Goal: Transaction & Acquisition: Subscribe to service/newsletter

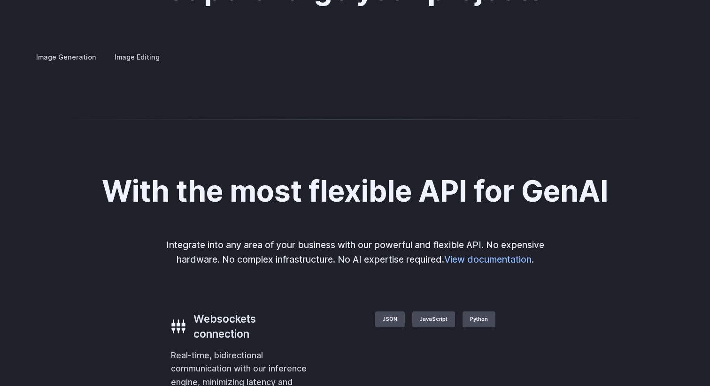
scroll to position [1781, 0]
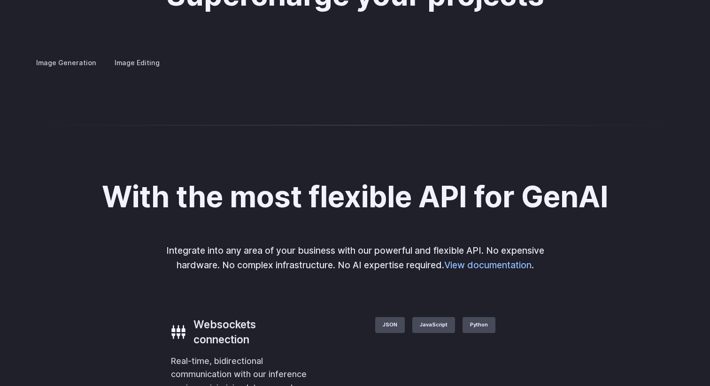
click at [0, 0] on summary "Concept design" at bounding box center [0, 0] width 0 height 0
click at [0, 0] on summary "Creative styling" at bounding box center [0, 0] width 0 height 0
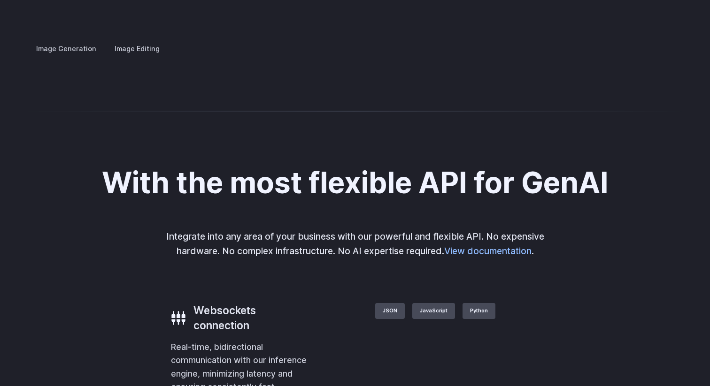
click at [0, 0] on summary "Product design" at bounding box center [0, 0] width 0 height 0
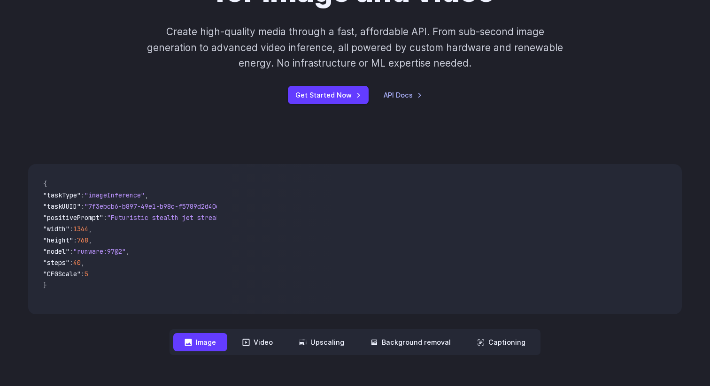
scroll to position [0, 0]
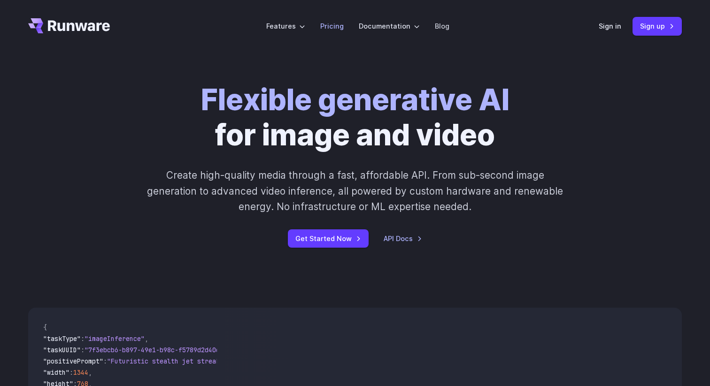
click at [333, 28] on link "Pricing" at bounding box center [331, 26] width 23 height 11
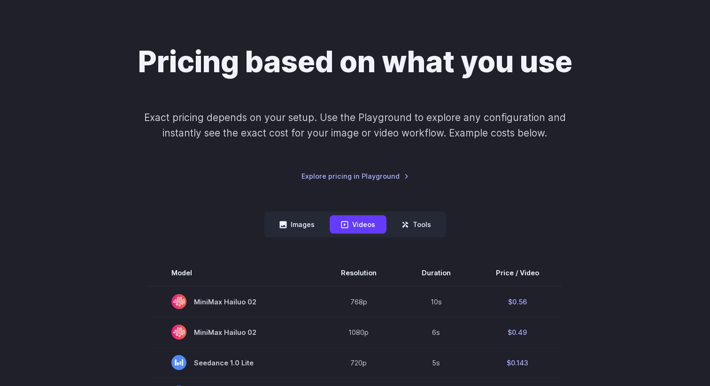
scroll to position [54, 0]
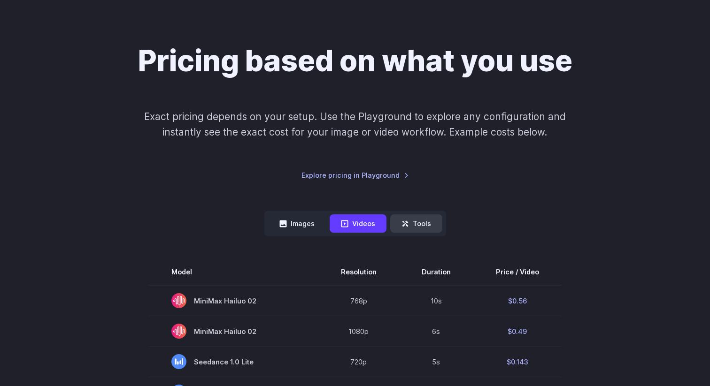
click at [425, 228] on button "Tools" at bounding box center [416, 224] width 52 height 18
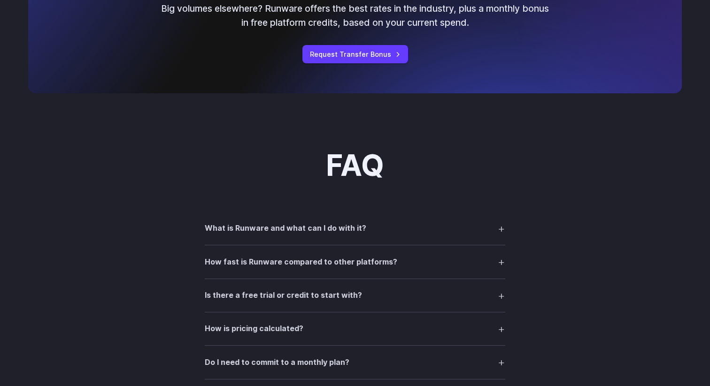
scroll to position [623, 0]
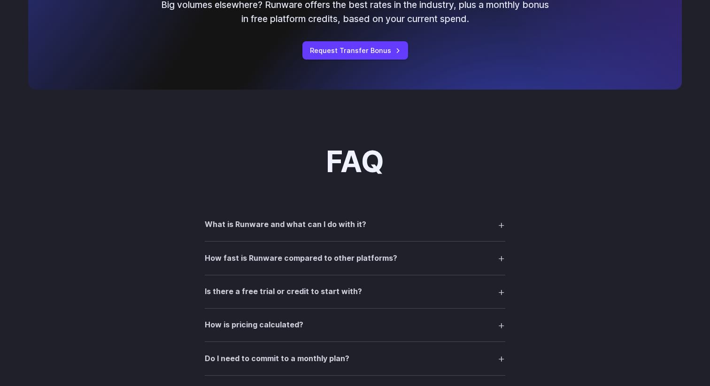
click at [361, 223] on h3 "What is Runware and what can I do with it?" at bounding box center [285, 225] width 161 height 12
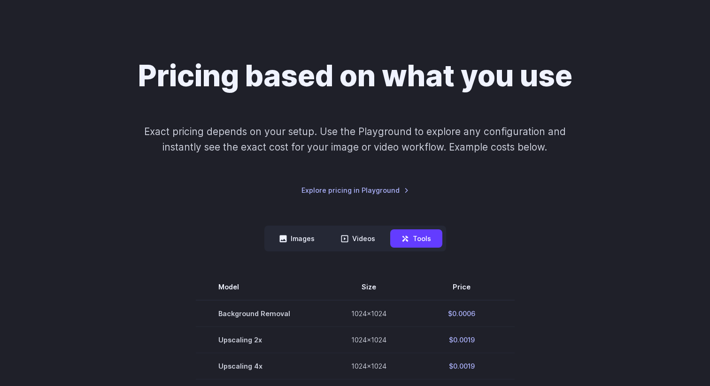
scroll to position [0, 0]
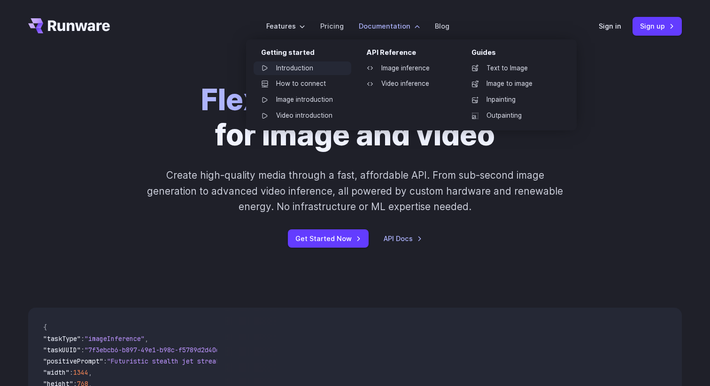
click at [302, 67] on link "Introduction" at bounding box center [303, 68] width 98 height 14
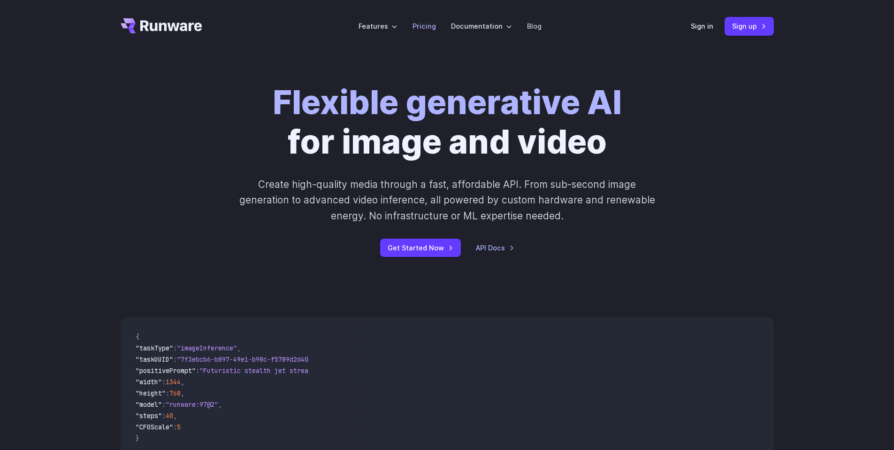
click at [431, 31] on link "Pricing" at bounding box center [424, 26] width 23 height 11
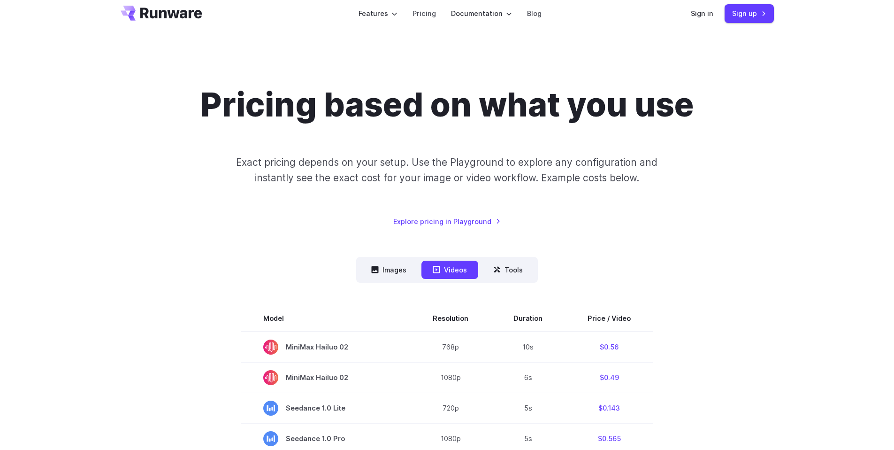
scroll to position [13, 0]
click at [379, 270] on icon at bounding box center [375, 269] width 7 height 7
click at [384, 269] on button "Images" at bounding box center [389, 270] width 58 height 18
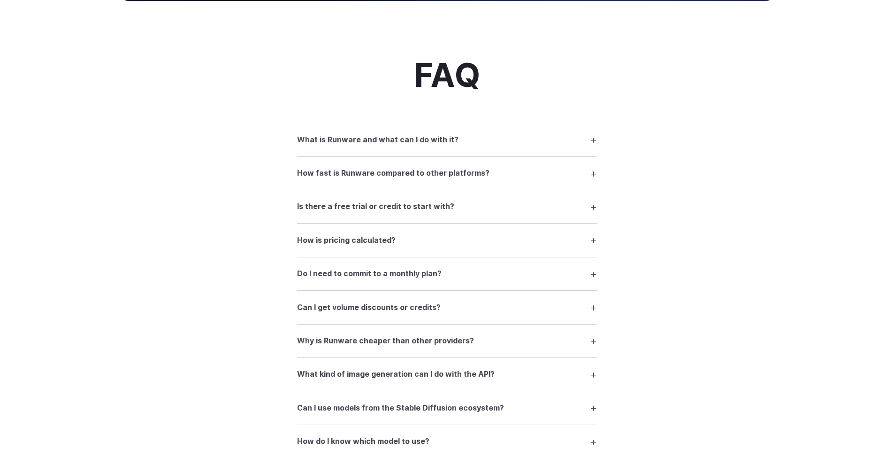
scroll to position [1161, 0]
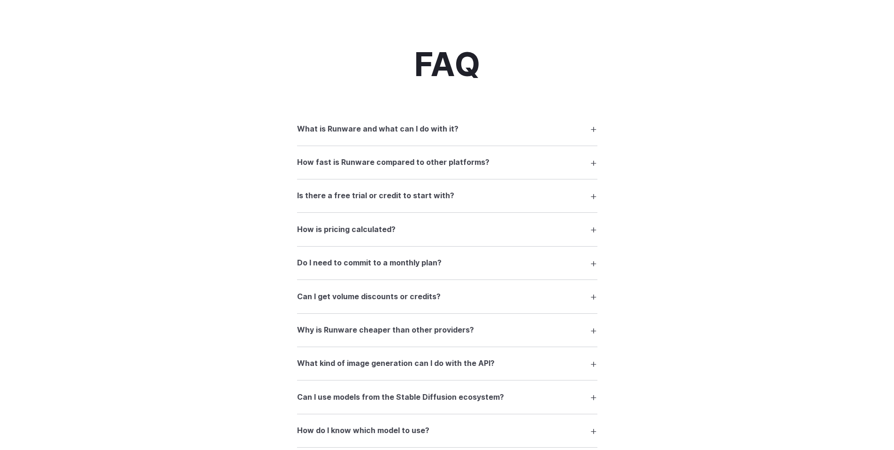
click at [459, 265] on summary "Do I need to commit to a monthly plan?" at bounding box center [447, 263] width 300 height 18
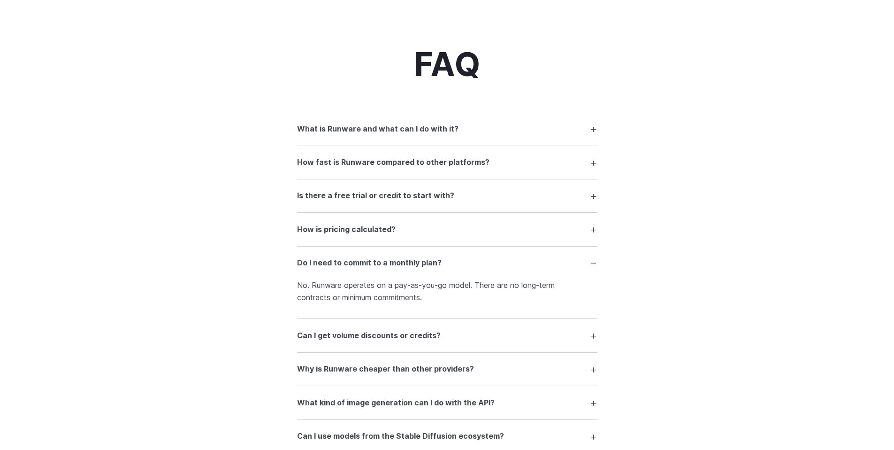
click at [325, 333] on summary "Can I get volume discounts or credits?" at bounding box center [447, 335] width 300 height 18
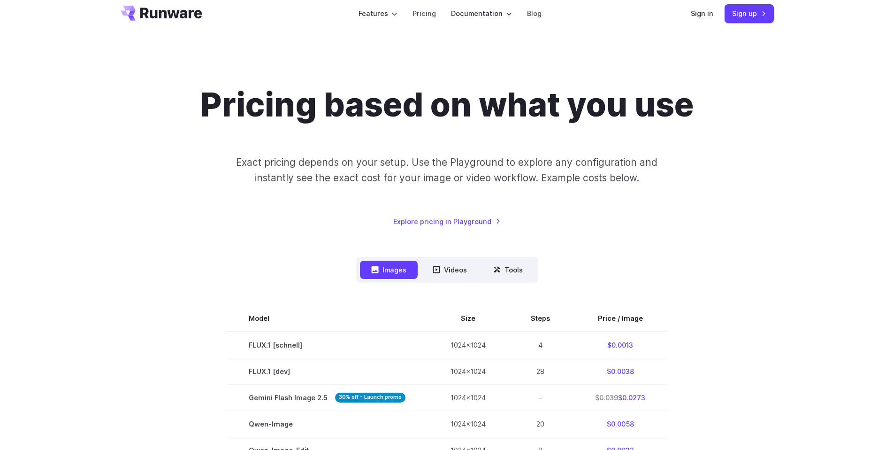
scroll to position [0, 0]
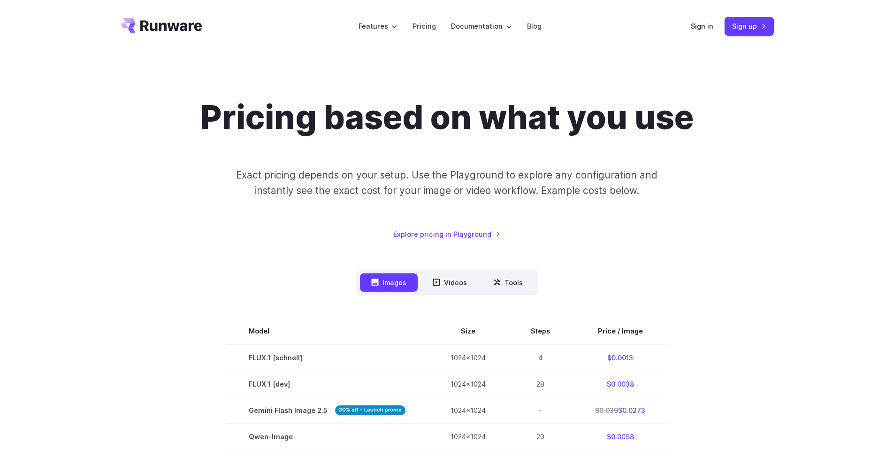
click at [164, 23] on icon "Go to /" at bounding box center [171, 25] width 62 height 11
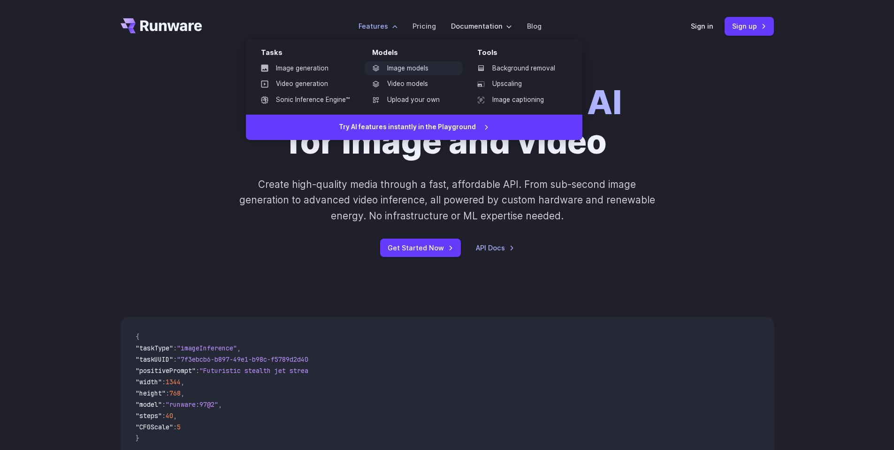
click at [400, 72] on link "Image models" at bounding box center [414, 68] width 98 height 14
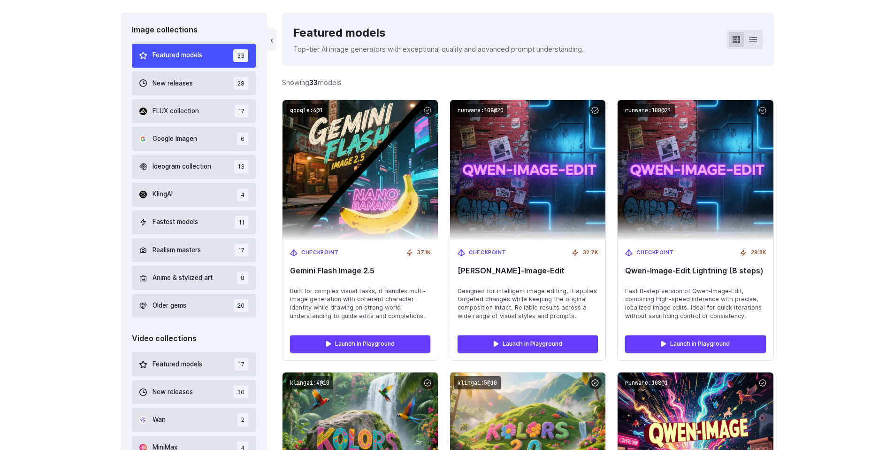
scroll to position [254, 0]
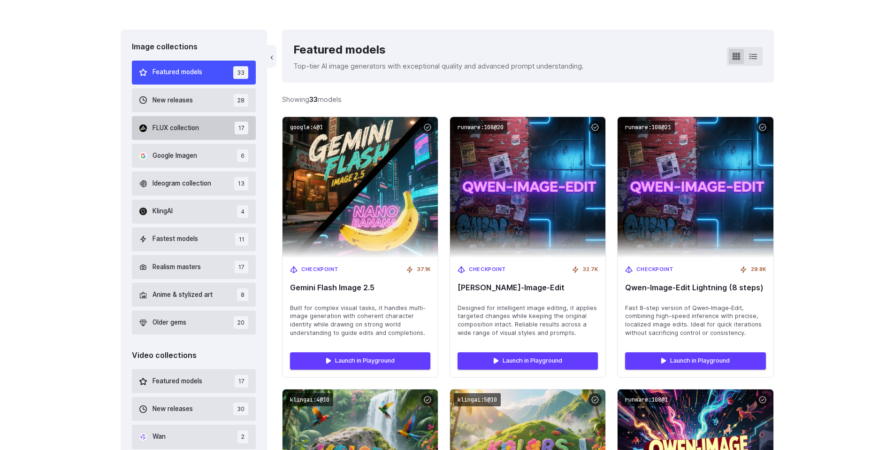
click at [171, 131] on span "FLUX collection" at bounding box center [176, 128] width 46 height 10
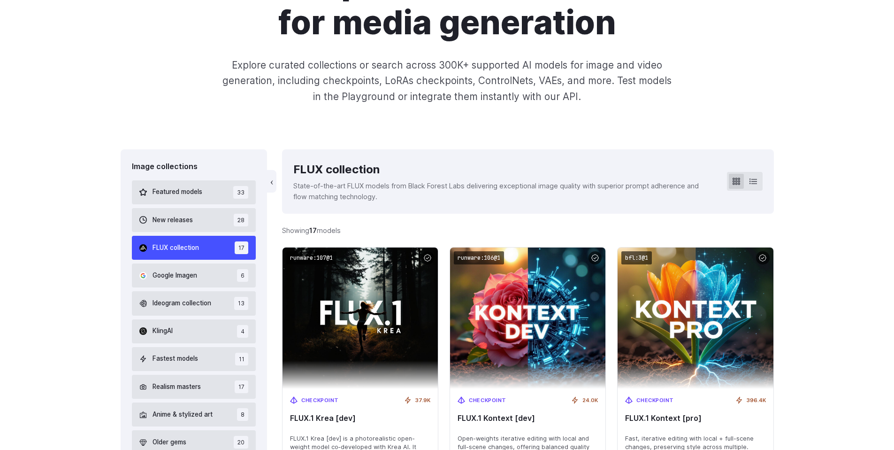
scroll to position [133, 0]
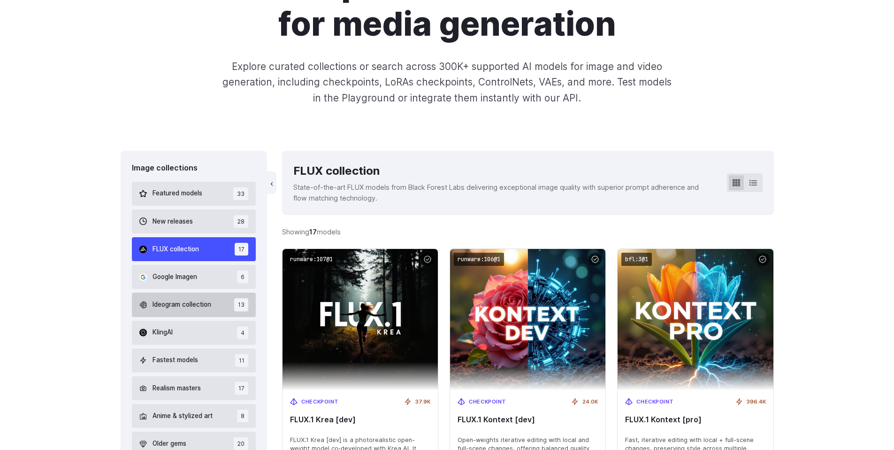
click at [174, 301] on span "Ideogram collection" at bounding box center [182, 305] width 59 height 10
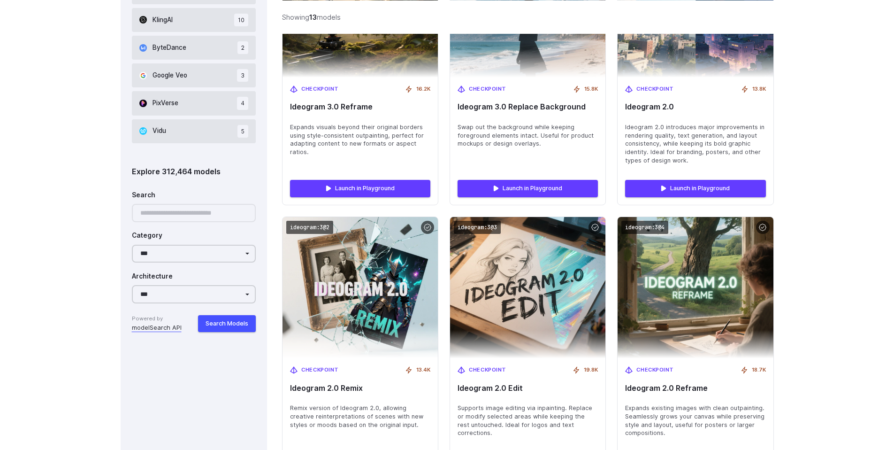
scroll to position [747, 0]
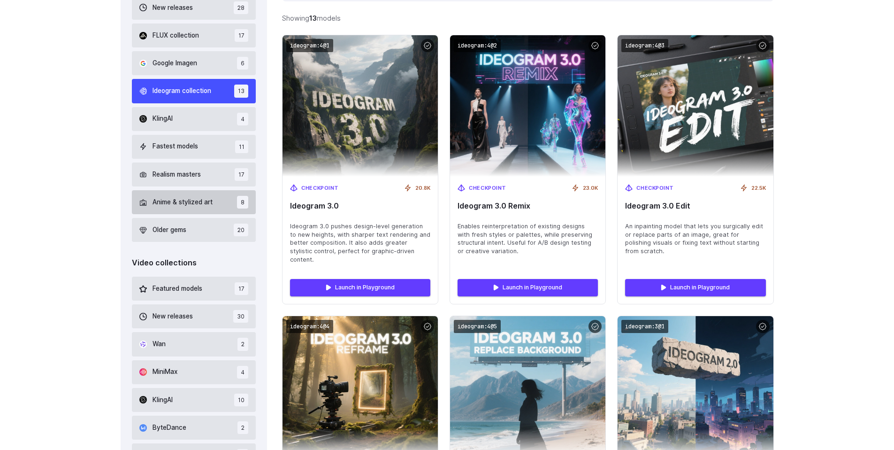
click at [185, 197] on span "Anime & stylized art" at bounding box center [183, 202] width 60 height 10
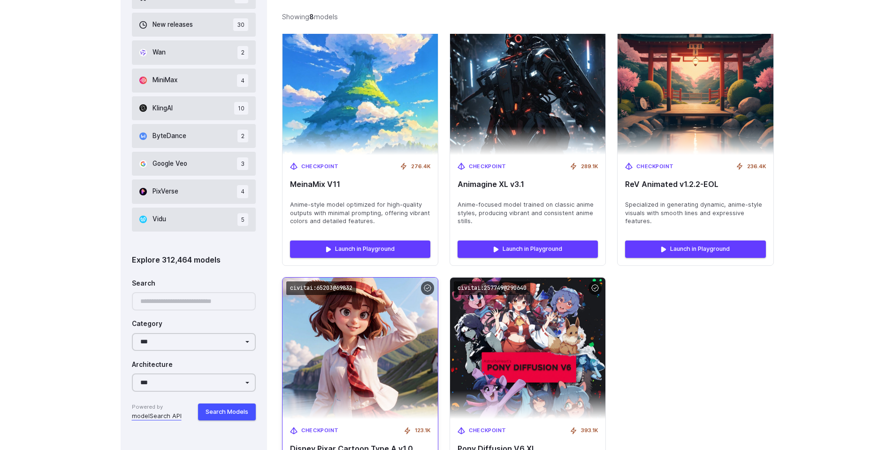
scroll to position [485, 0]
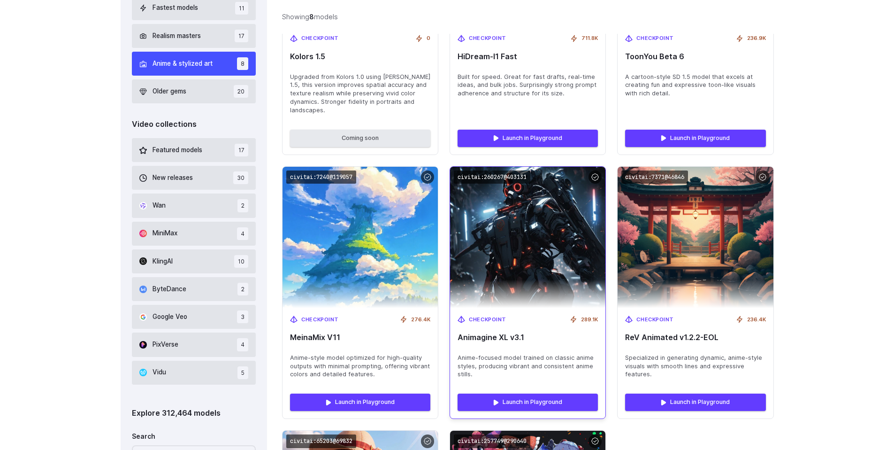
click at [519, 269] on img at bounding box center [528, 237] width 171 height 155
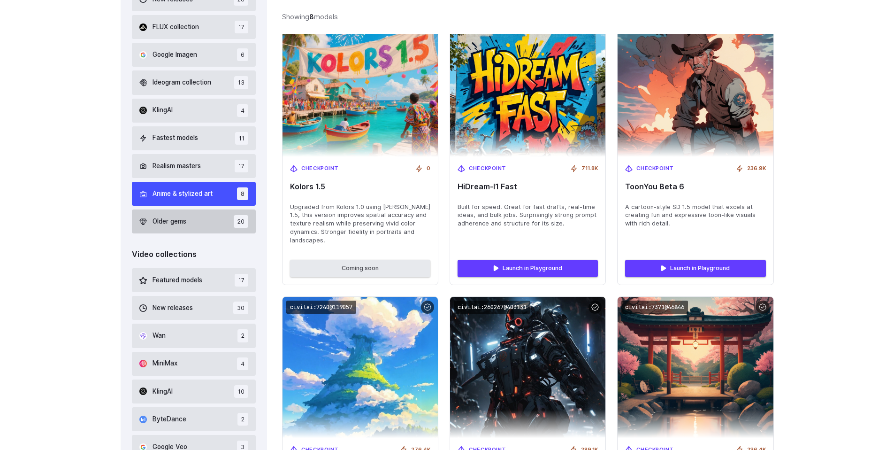
click at [184, 218] on span "Older gems" at bounding box center [170, 221] width 34 height 10
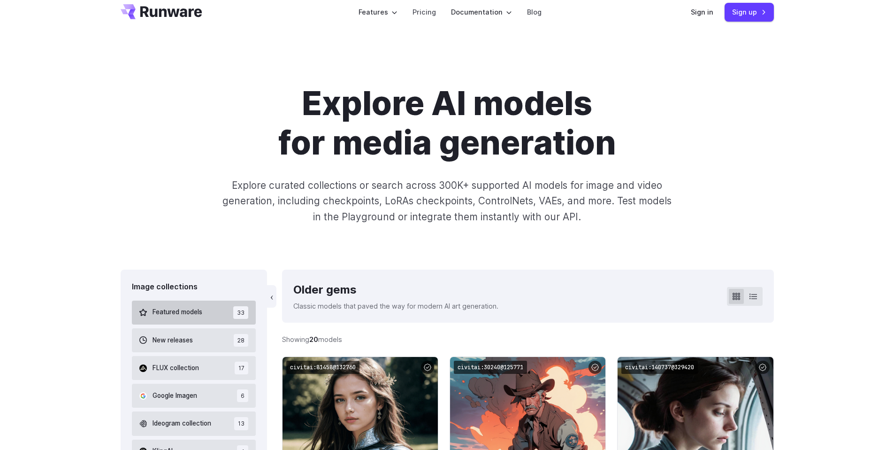
click at [197, 313] on span "Featured models" at bounding box center [178, 312] width 50 height 10
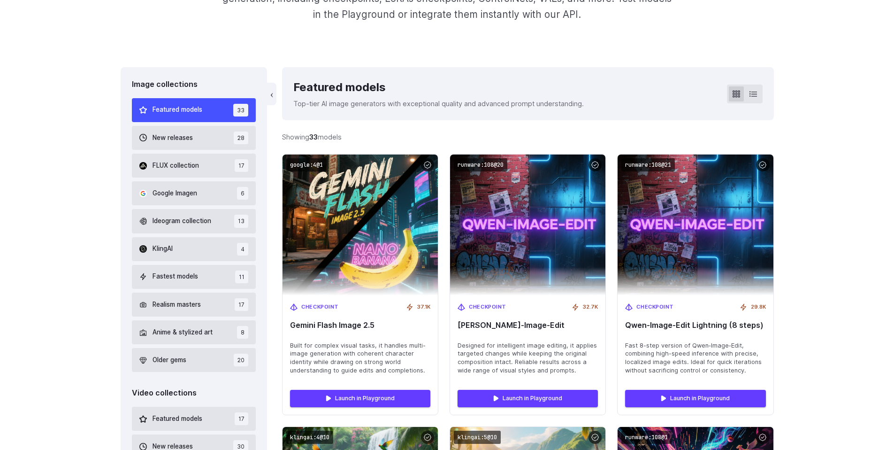
scroll to position [224, 0]
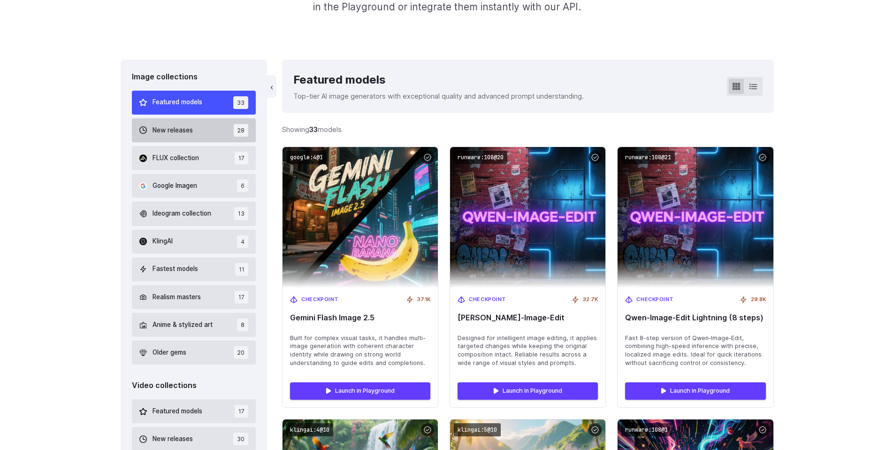
click at [161, 131] on span "New releases" at bounding box center [173, 130] width 40 height 10
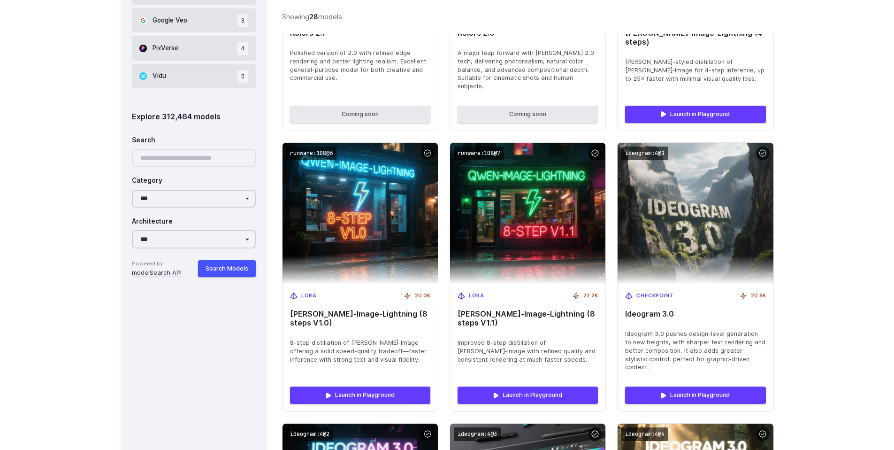
scroll to position [705, 0]
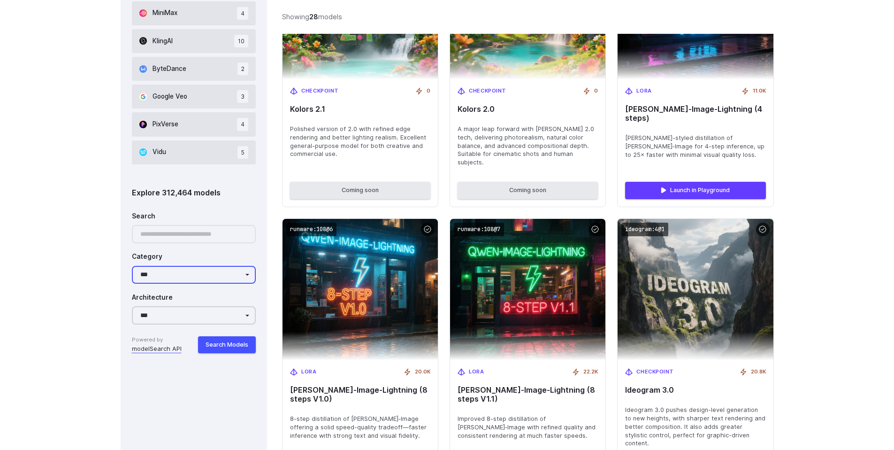
click at [174, 272] on select "**********" at bounding box center [194, 275] width 124 height 18
select select "**********"
click at [132, 266] on select "**********" at bounding box center [194, 275] width 124 height 18
click at [231, 342] on button "Search Models" at bounding box center [227, 344] width 58 height 17
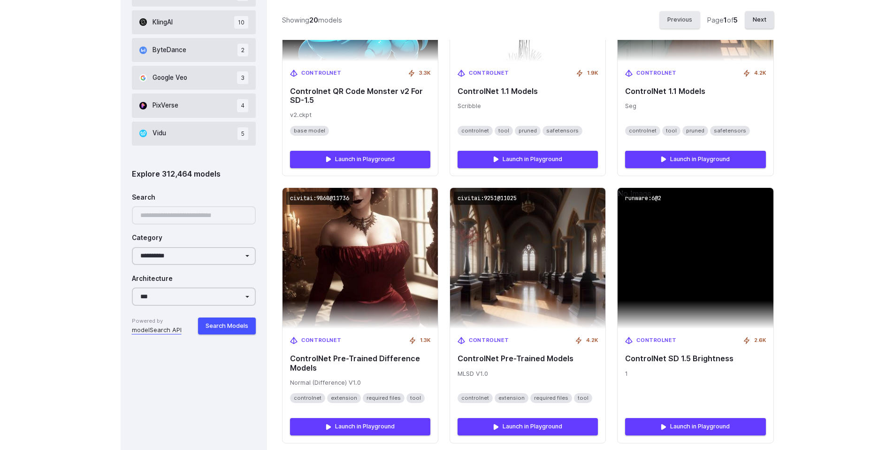
scroll to position [660, 0]
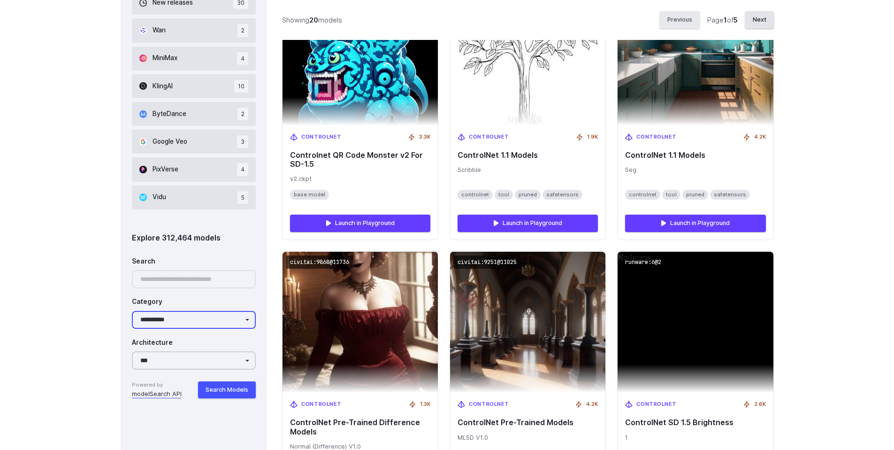
click at [183, 321] on select "**********" at bounding box center [194, 320] width 124 height 18
select select "Category"
click at [132, 311] on select "**********" at bounding box center [194, 320] width 124 height 18
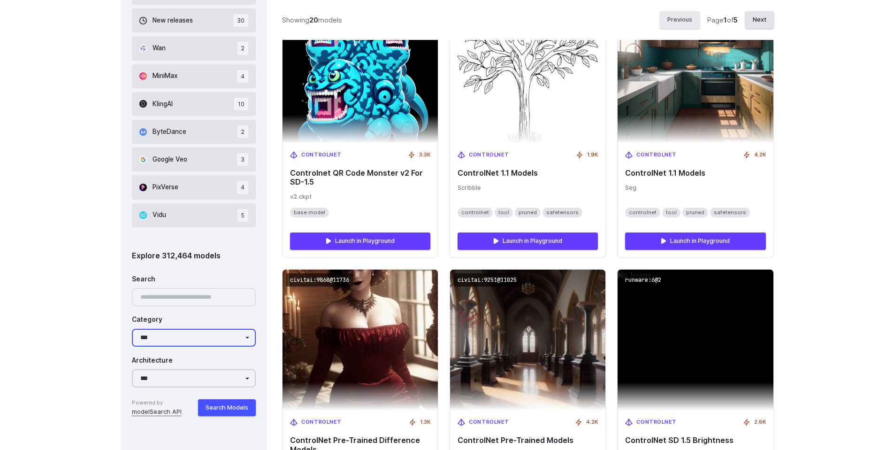
scroll to position [678, 0]
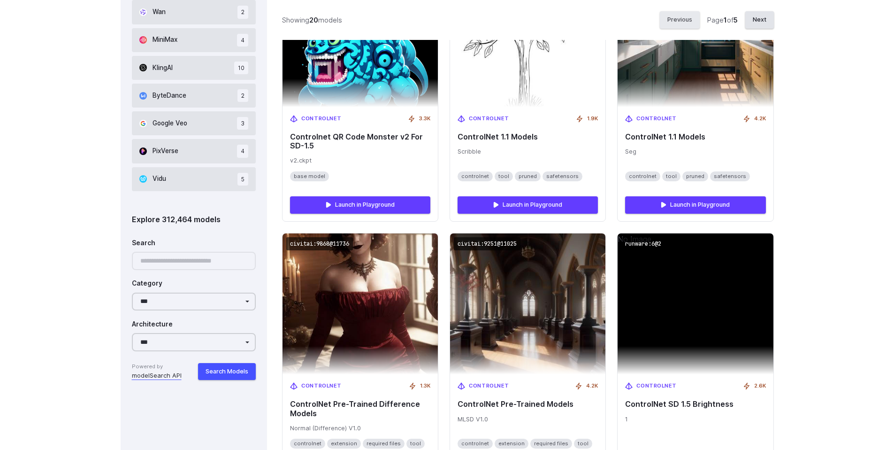
click at [184, 264] on div at bounding box center [194, 261] width 124 height 18
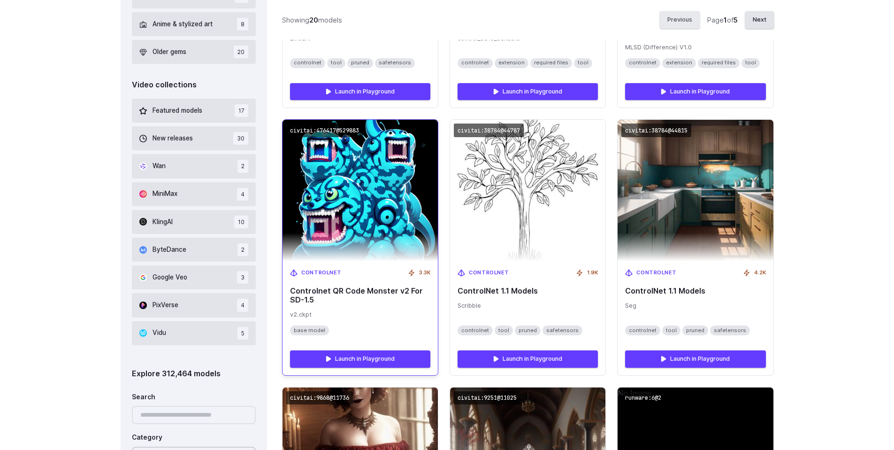
scroll to position [524, 0]
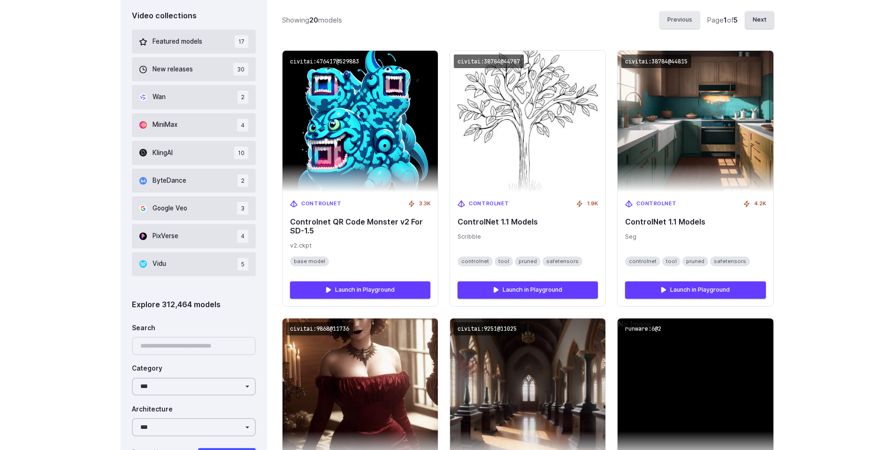
click at [184, 346] on div at bounding box center [194, 346] width 124 height 18
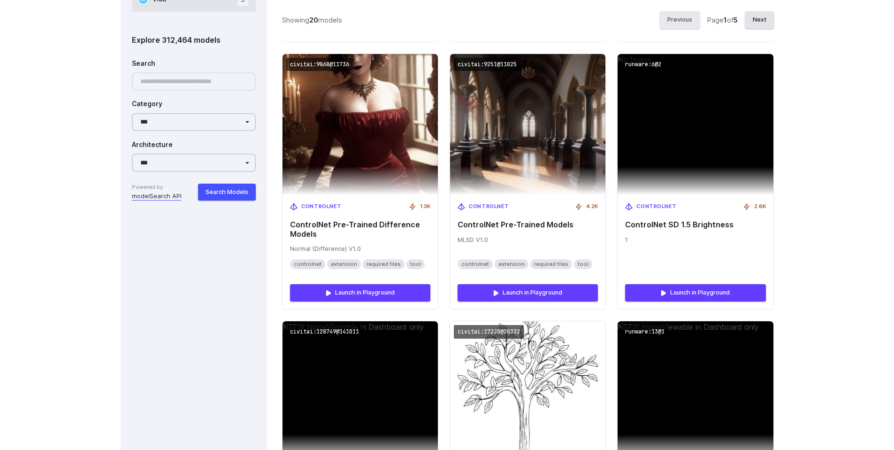
scroll to position [857, 0]
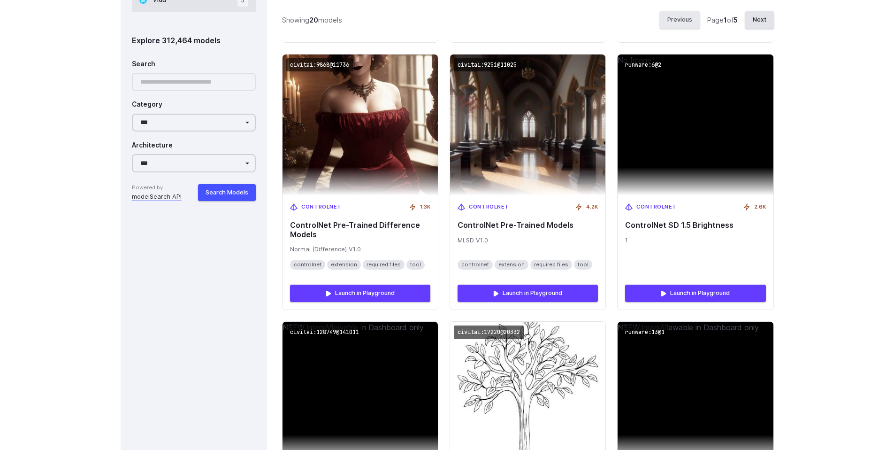
click at [164, 86] on div at bounding box center [194, 82] width 124 height 18
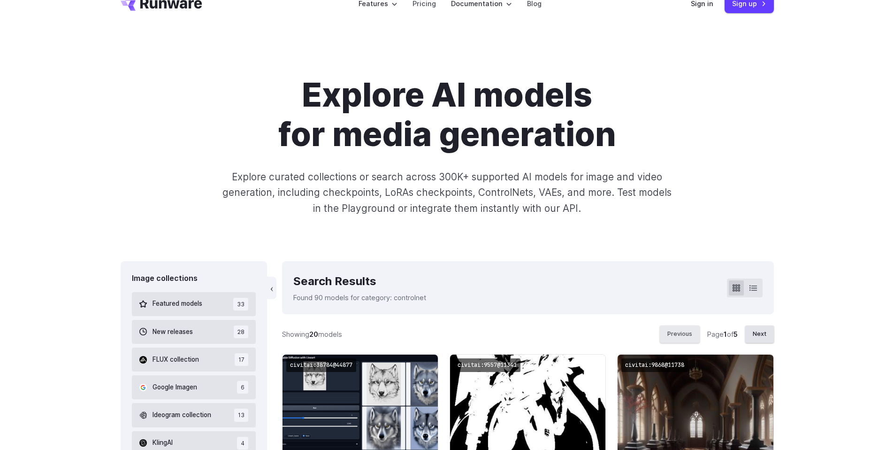
scroll to position [0, 0]
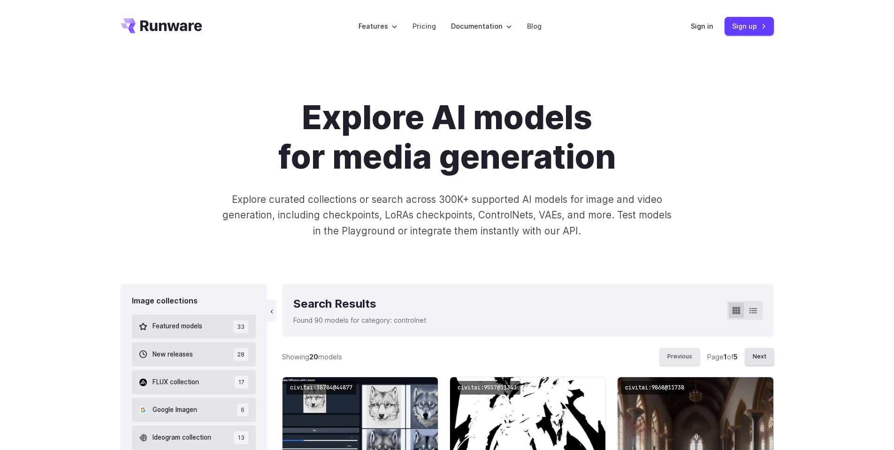
click at [158, 245] on div "Explore AI models for media generation Explore curated collections or search ac…" at bounding box center [447, 168] width 894 height 231
click at [754, 310] on icon at bounding box center [754, 309] width 8 height 5
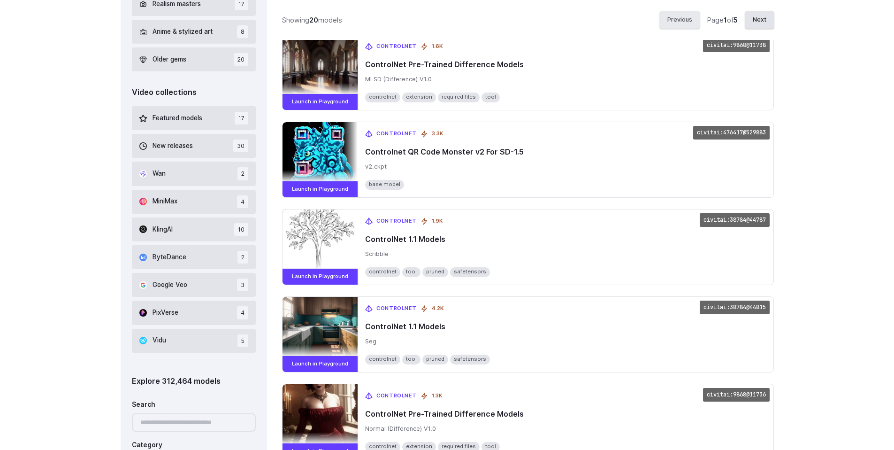
scroll to position [770, 0]
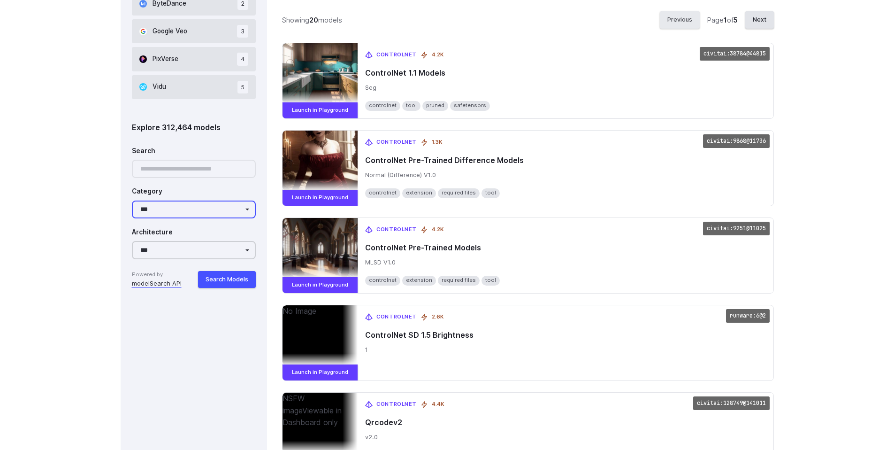
click at [189, 211] on select "**********" at bounding box center [194, 209] width 124 height 18
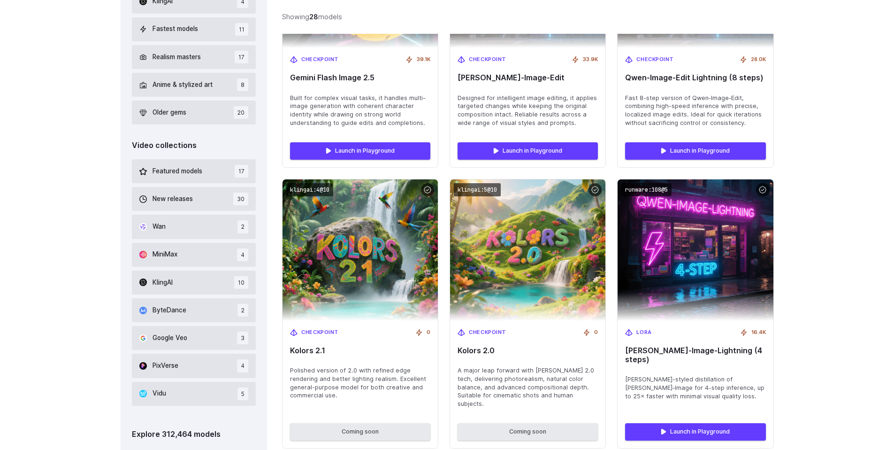
scroll to position [621, 0]
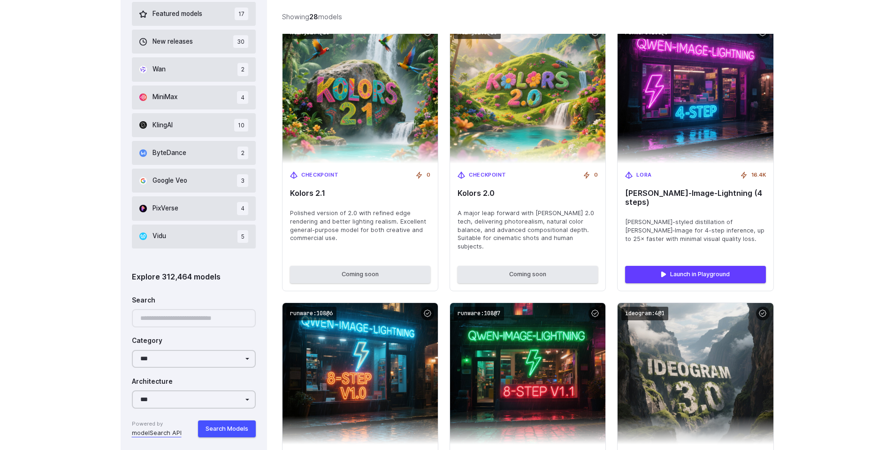
click at [172, 316] on div at bounding box center [194, 318] width 124 height 18
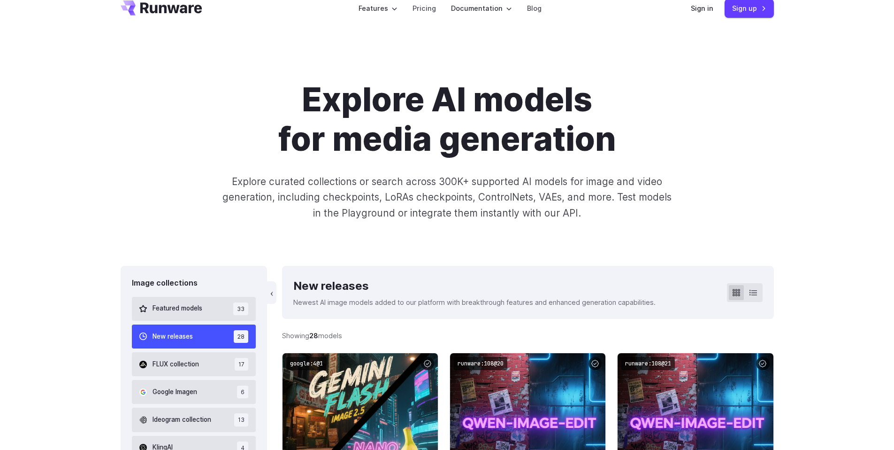
scroll to position [0, 0]
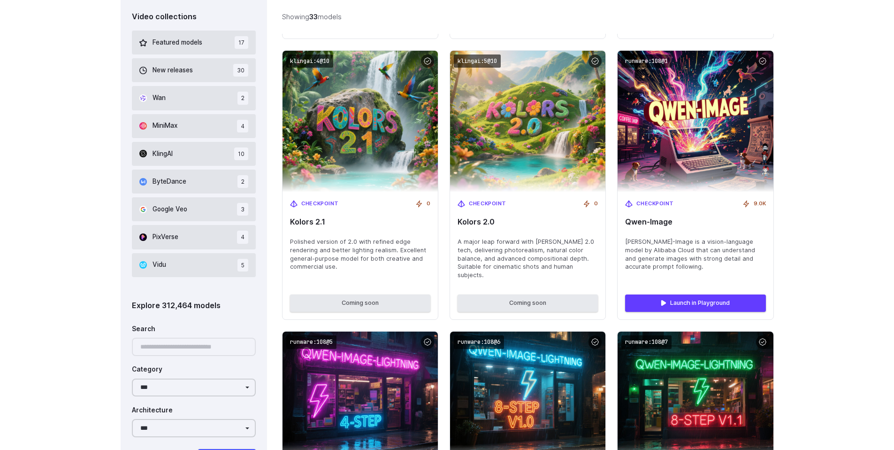
scroll to position [714, 0]
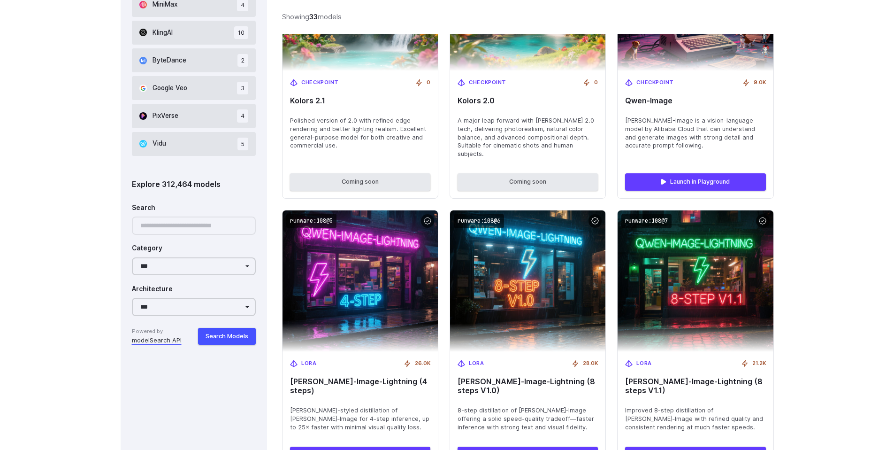
click at [173, 227] on div at bounding box center [194, 225] width 124 height 18
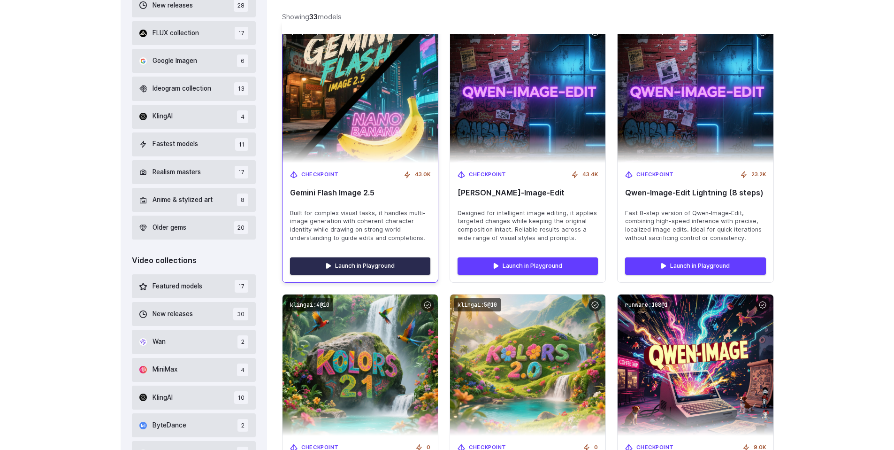
scroll to position [241, 0]
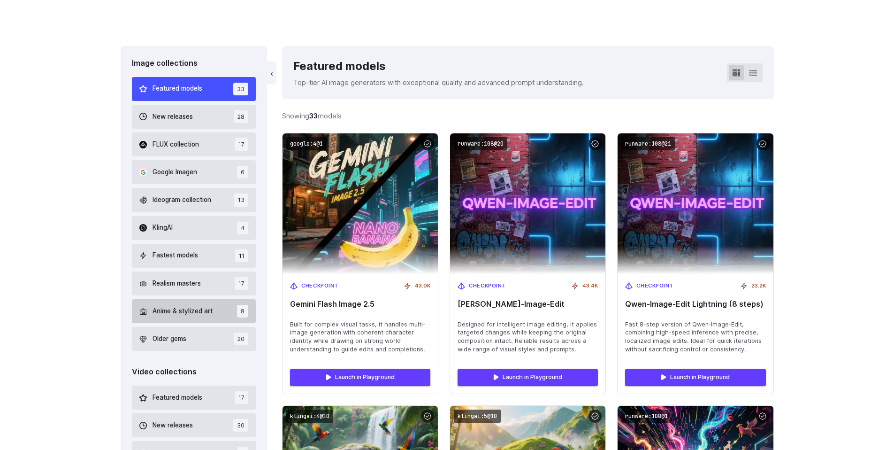
click at [198, 310] on span "Anime & stylized art" at bounding box center [183, 311] width 60 height 10
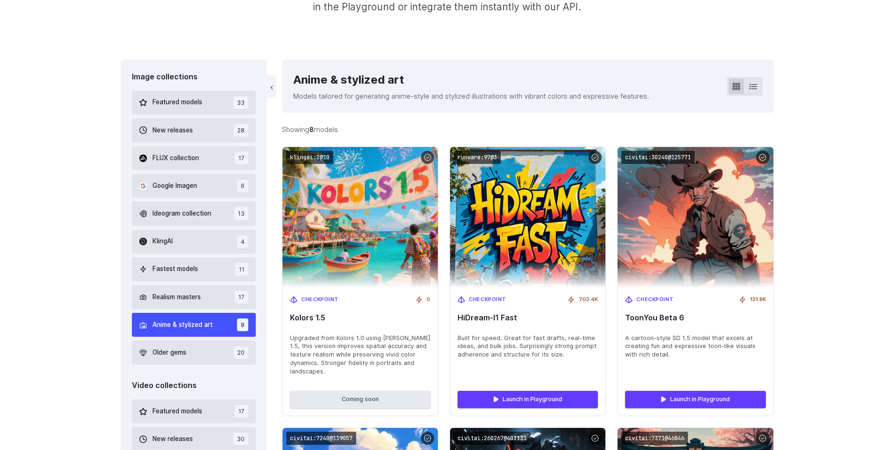
scroll to position [224, 0]
click at [192, 165] on button "FLUX collection 17" at bounding box center [194, 158] width 124 height 24
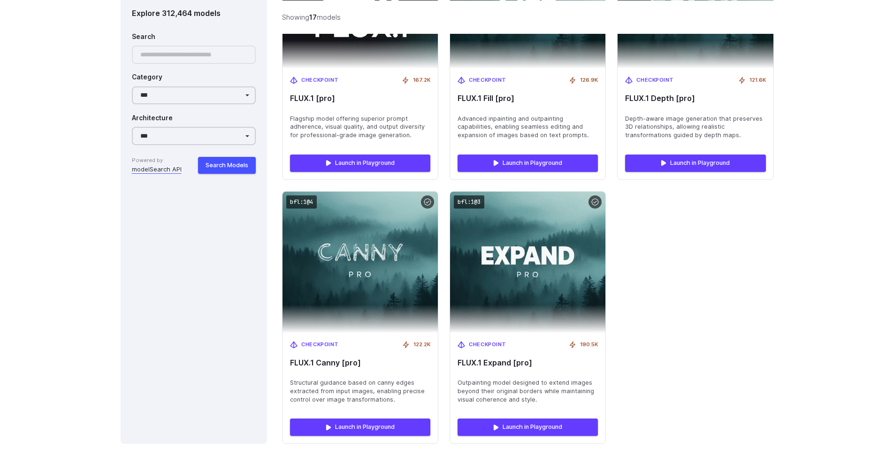
scroll to position [1547, 0]
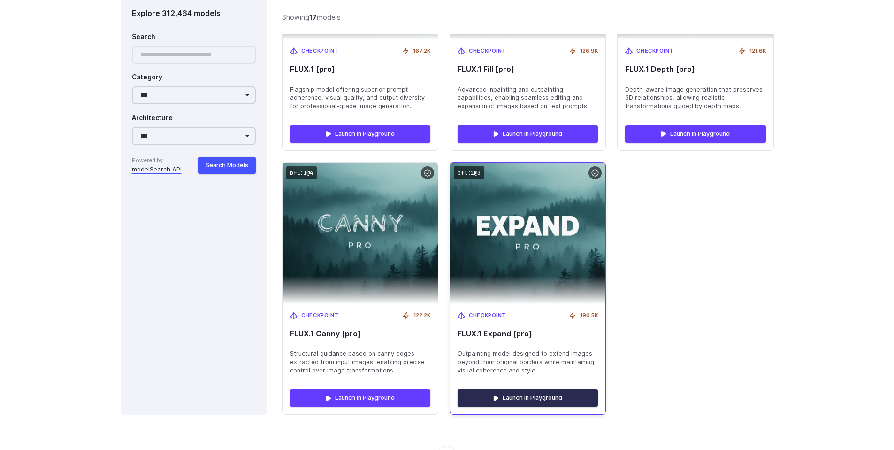
click at [493, 394] on link "Launch in Playground" at bounding box center [528, 397] width 140 height 17
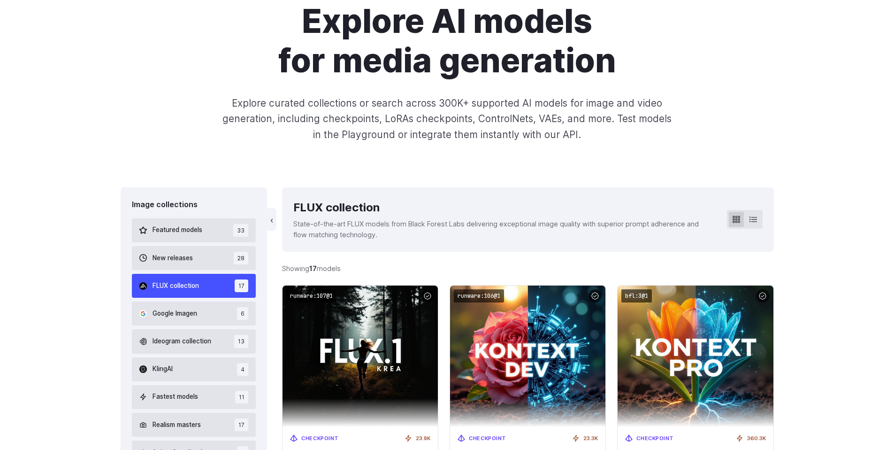
scroll to position [181, 0]
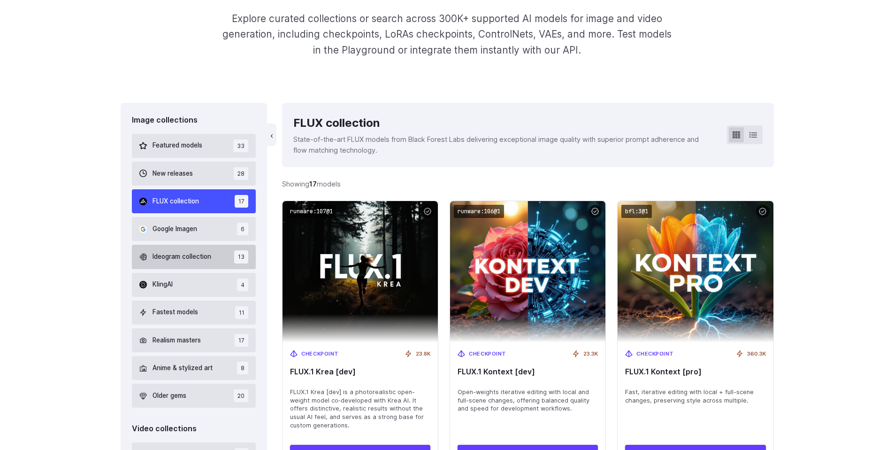
click at [173, 255] on span "Ideogram collection" at bounding box center [182, 257] width 59 height 10
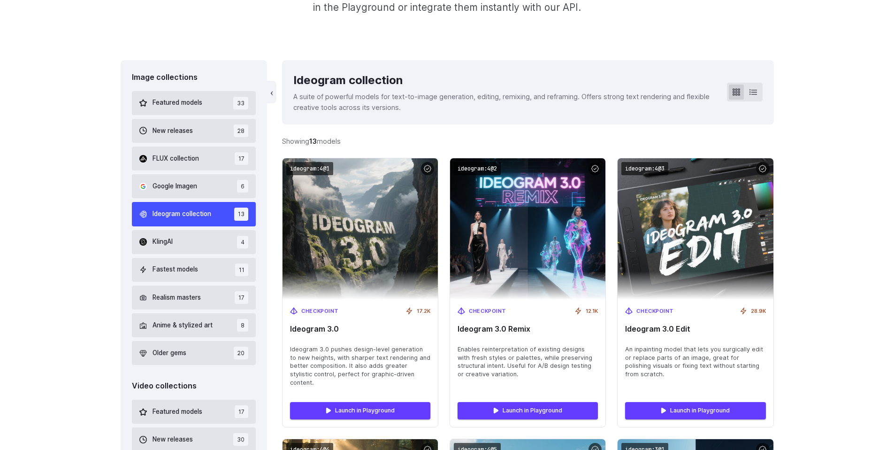
scroll to position [224, 0]
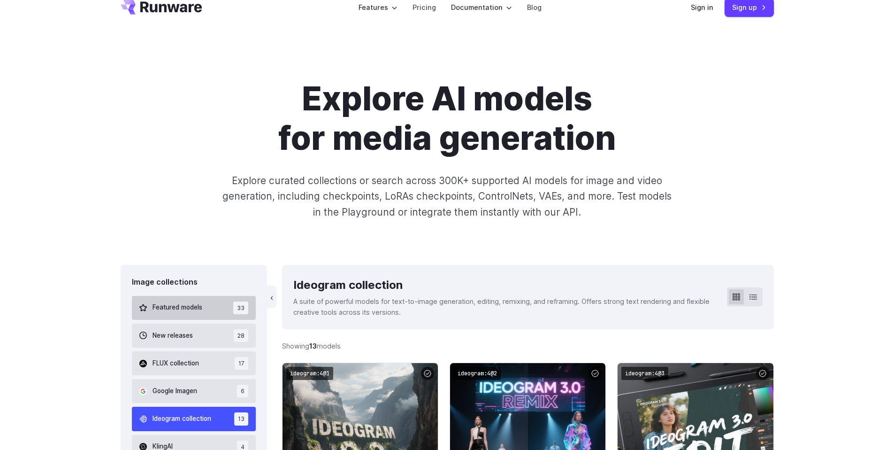
click at [176, 314] on button "Featured models 33" at bounding box center [194, 308] width 124 height 24
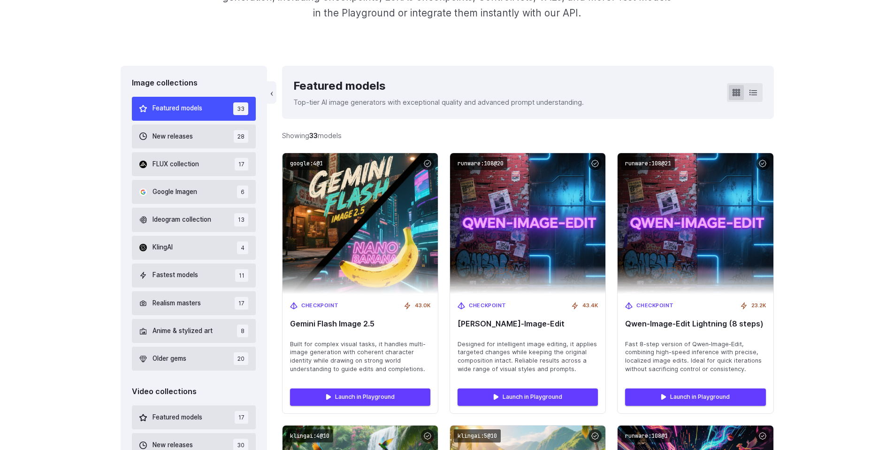
scroll to position [224, 0]
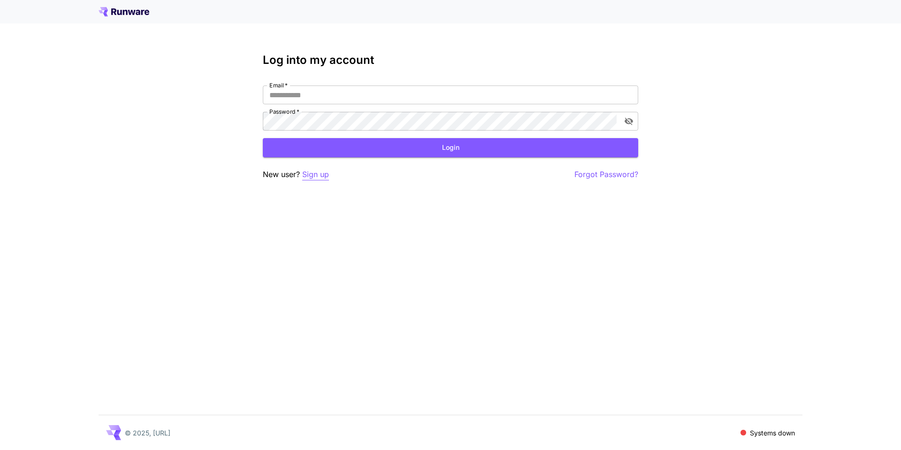
click at [323, 174] on p "Sign up" at bounding box center [315, 175] width 27 height 12
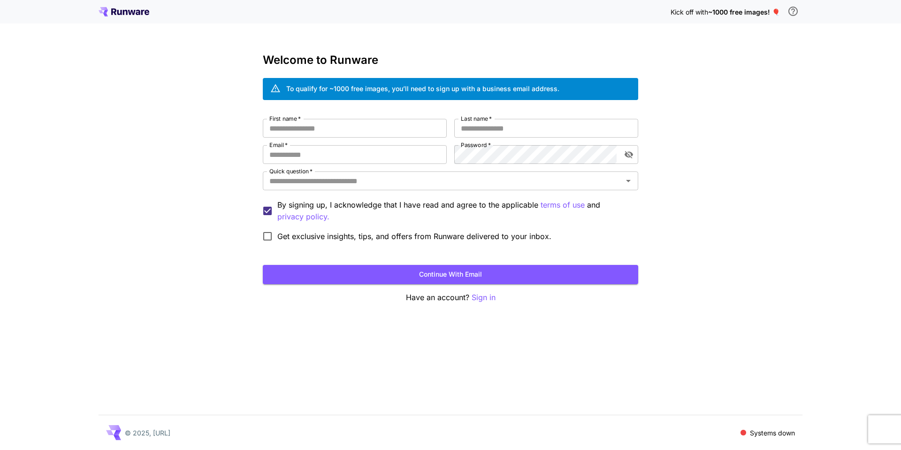
click at [767, 432] on p "Systems down" at bounding box center [772, 433] width 45 height 10
click at [741, 433] on span at bounding box center [744, 433] width 6 height 6
drag, startPoint x: 745, startPoint y: 434, endPoint x: 567, endPoint y: 297, distance: 224.5
click at [745, 434] on span at bounding box center [744, 433] width 6 height 6
click at [129, 12] on icon at bounding box center [132, 12] width 8 height 5
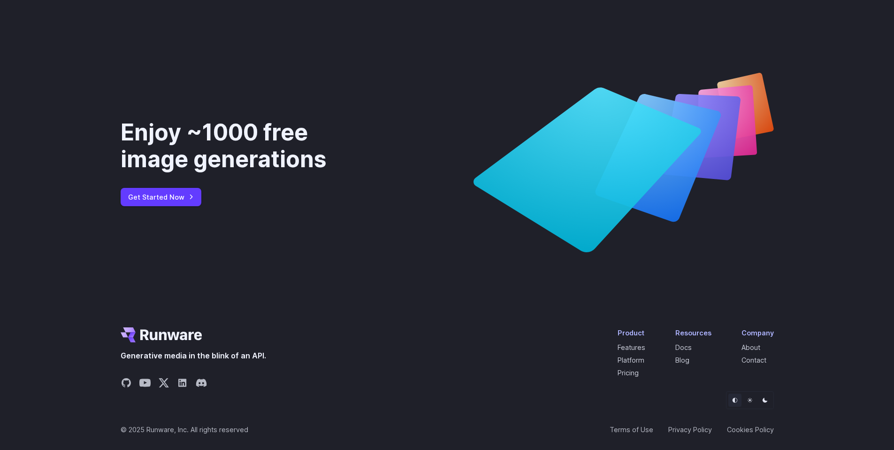
scroll to position [3507, 0]
click at [636, 360] on link "Platform" at bounding box center [631, 360] width 27 height 8
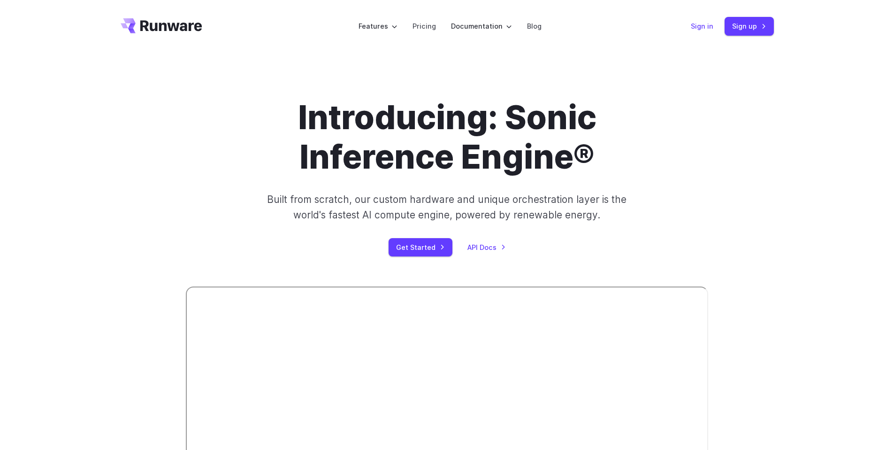
click at [708, 25] on link "Sign in" at bounding box center [702, 26] width 23 height 11
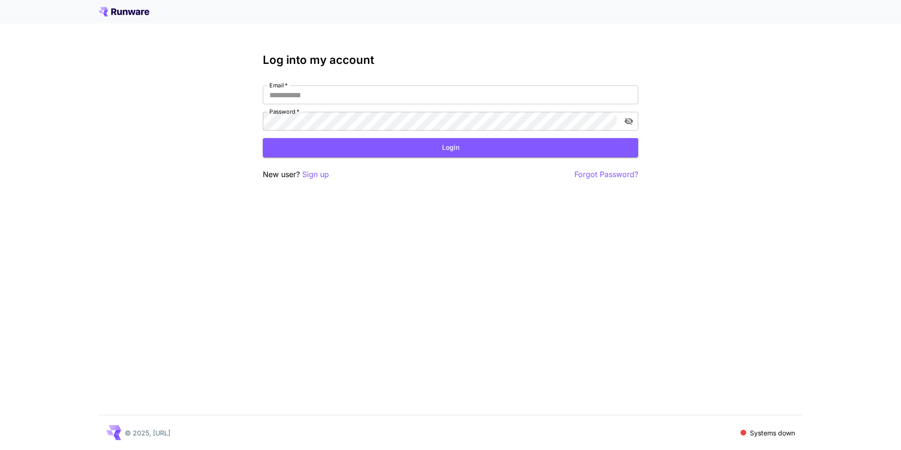
click at [744, 433] on span at bounding box center [744, 433] width 6 height 6
click at [307, 177] on p "Sign up" at bounding box center [315, 175] width 27 height 12
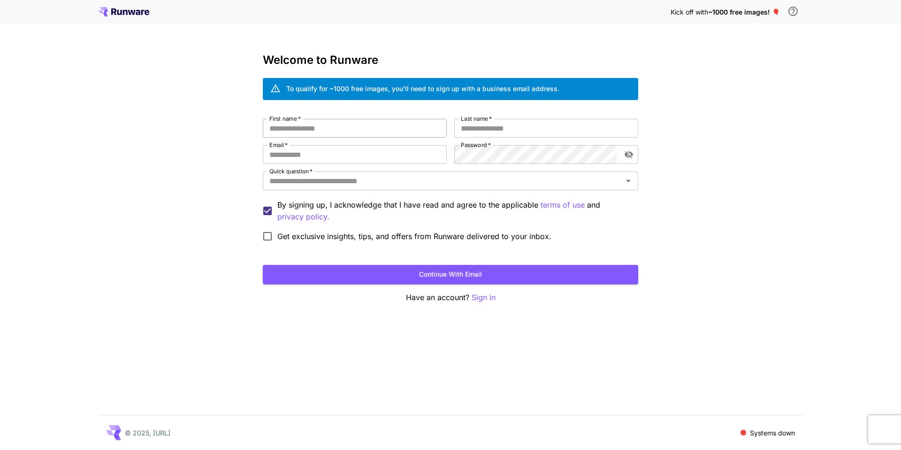
click at [300, 128] on input "First name   *" at bounding box center [355, 128] width 184 height 19
click at [291, 154] on input "Email   *" at bounding box center [355, 154] width 184 height 19
